Goal: Information Seeking & Learning: Learn about a topic

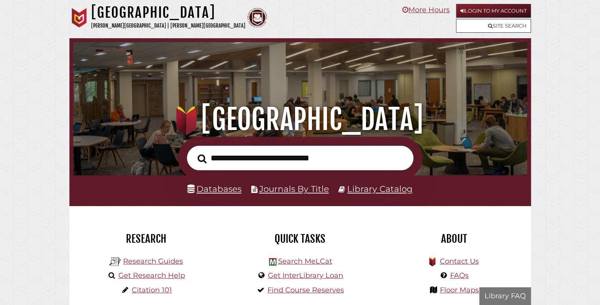
scroll to position [150, 450]
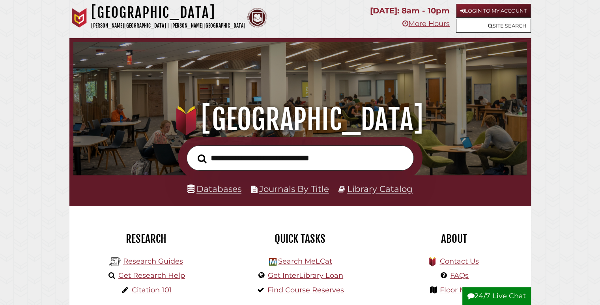
click at [332, 159] on input "text" at bounding box center [300, 159] width 227 height 26
type input "**********"
click at [194, 152] on button "Search" at bounding box center [202, 159] width 17 height 14
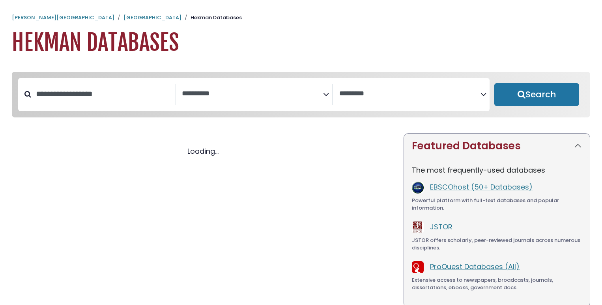
select select "Database Subject Filter"
select select "Database Vendors Filter"
select select "Database Subject Filter"
select select "Database Vendors Filter"
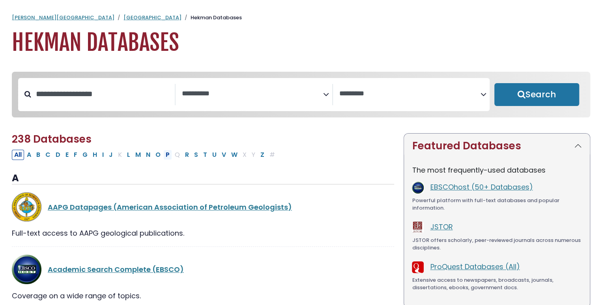
click at [163, 157] on button "P" at bounding box center [167, 155] width 9 height 10
select select "Database Subject Filter"
select select "Database Vendors Filter"
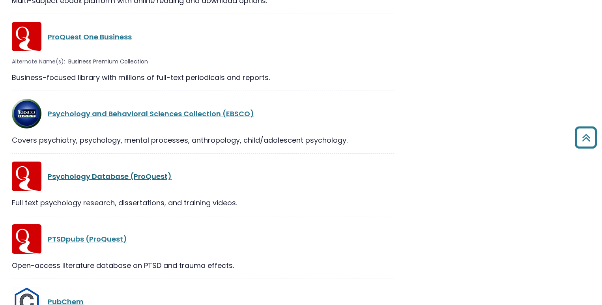
scroll to position [1205, 0]
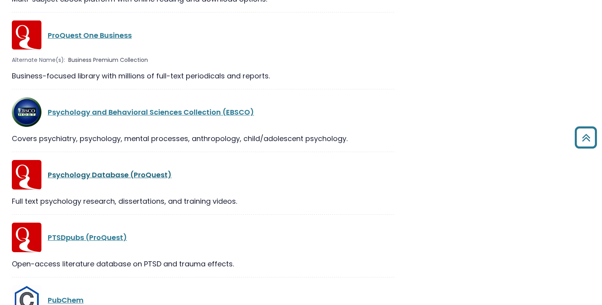
click at [113, 172] on link "Psychology Database (ProQuest)" at bounding box center [110, 175] width 124 height 10
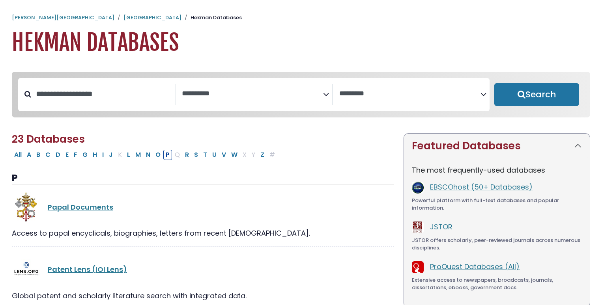
select select "Database Subject Filter"
select select "Database Vendors Filter"
click at [231, 157] on button "W" at bounding box center [234, 155] width 11 height 10
select select "Database Subject Filter"
select select "Database Vendors Filter"
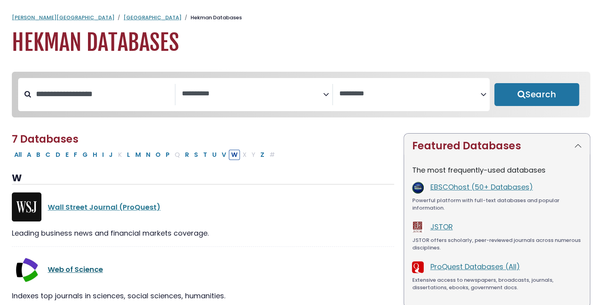
click at [79, 272] on link "Web of Science" at bounding box center [75, 270] width 55 height 10
